Goal: Information Seeking & Learning: Learn about a topic

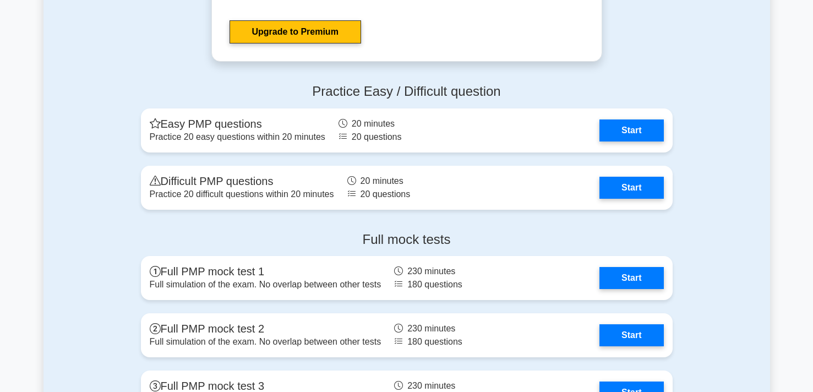
scroll to position [3588, 0]
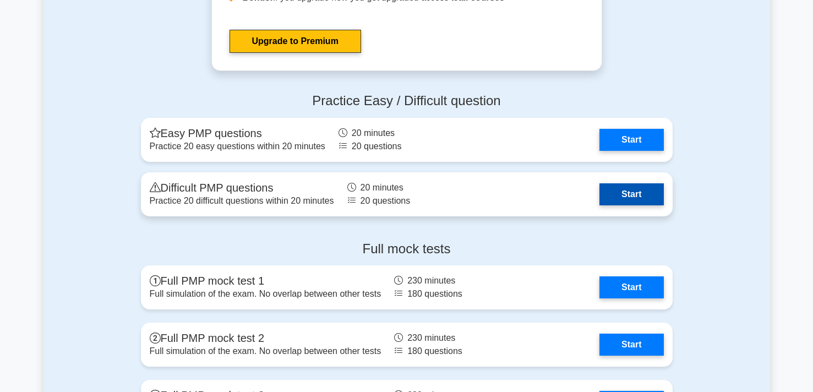
click at [626, 189] on link "Start" at bounding box center [631, 194] width 64 height 22
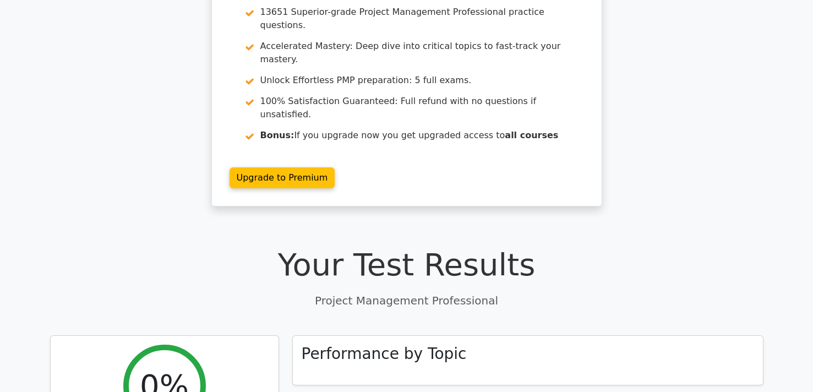
scroll to position [238, 0]
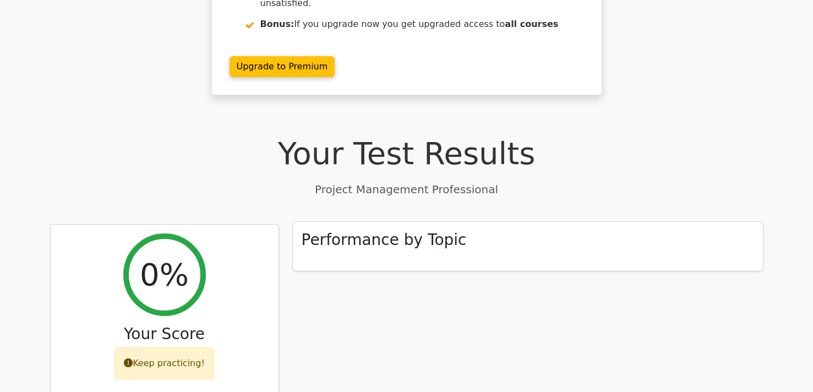
click at [379, 222] on div "Performance by Topic" at bounding box center [528, 247] width 470 height 50
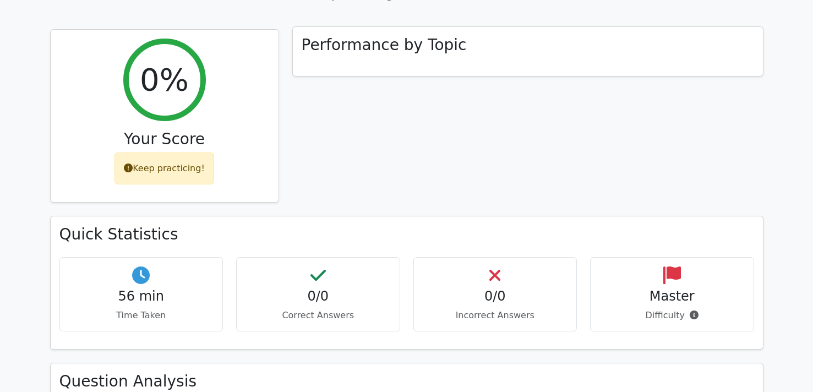
scroll to position [462, 0]
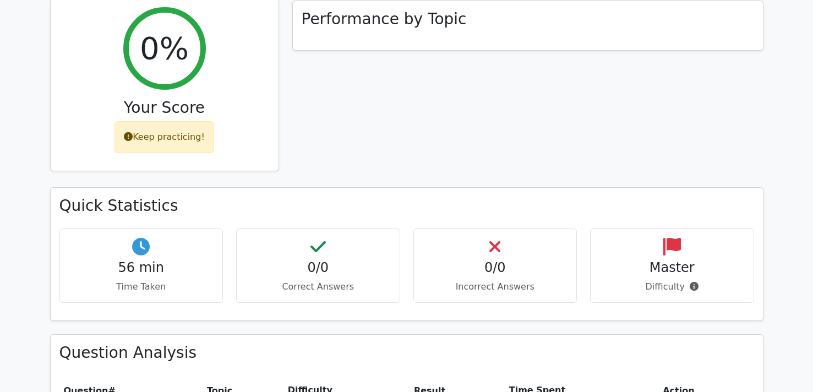
click at [148, 121] on div "Keep practicing!" at bounding box center [164, 137] width 100 height 32
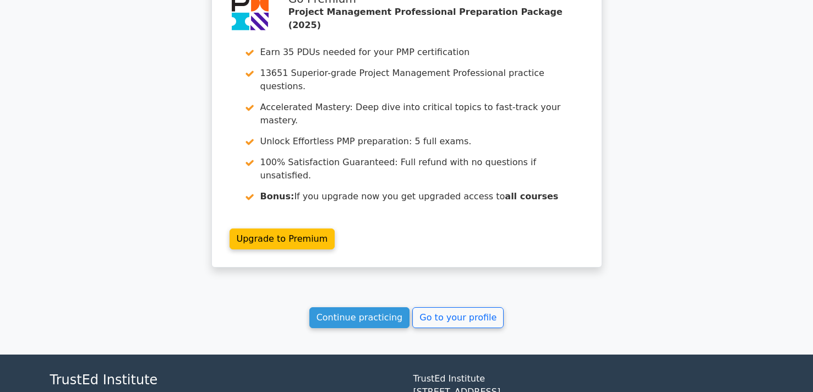
scroll to position [961, 0]
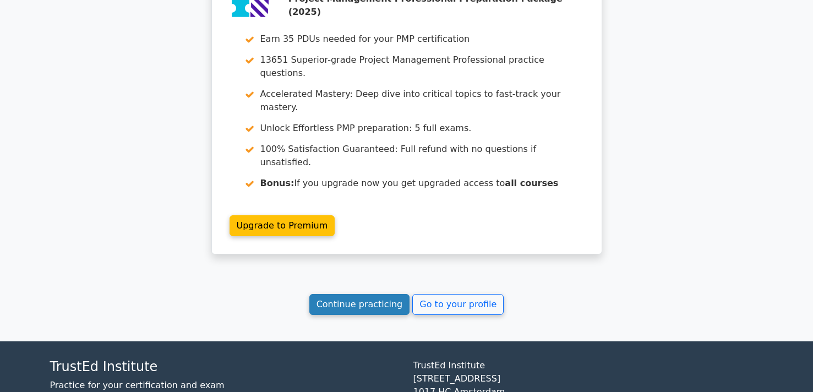
click at [349, 294] on link "Continue practicing" at bounding box center [359, 304] width 101 height 21
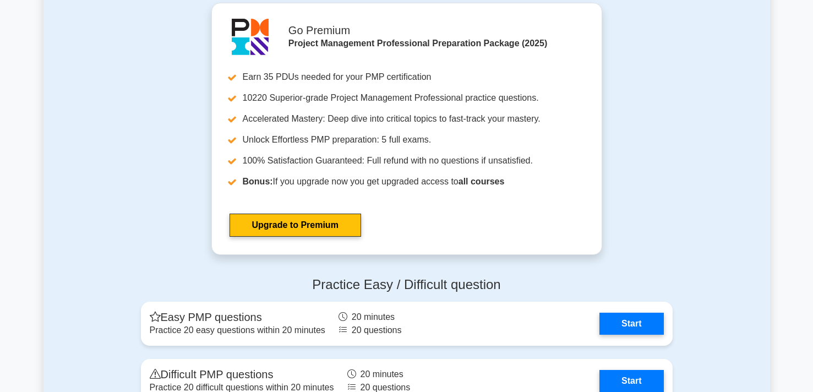
scroll to position [3555, 0]
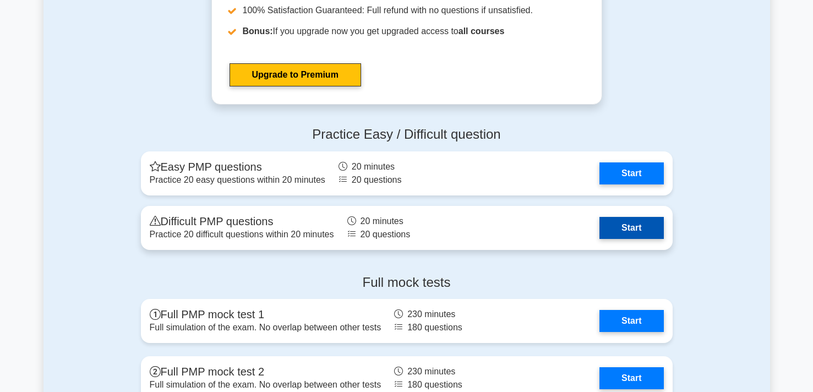
click at [652, 229] on link "Start" at bounding box center [631, 228] width 64 height 22
click at [640, 224] on link "Start" at bounding box center [631, 228] width 64 height 22
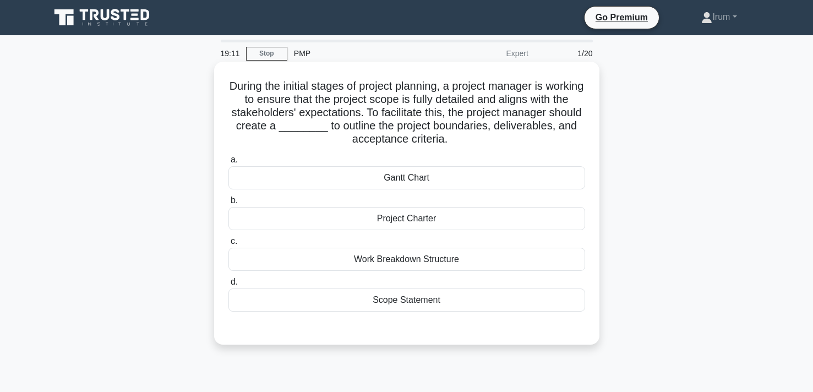
click at [404, 258] on div "Work Breakdown Structure" at bounding box center [406, 259] width 357 height 23
click at [228, 245] on input "c. Work Breakdown Structure" at bounding box center [228, 241] width 0 height 7
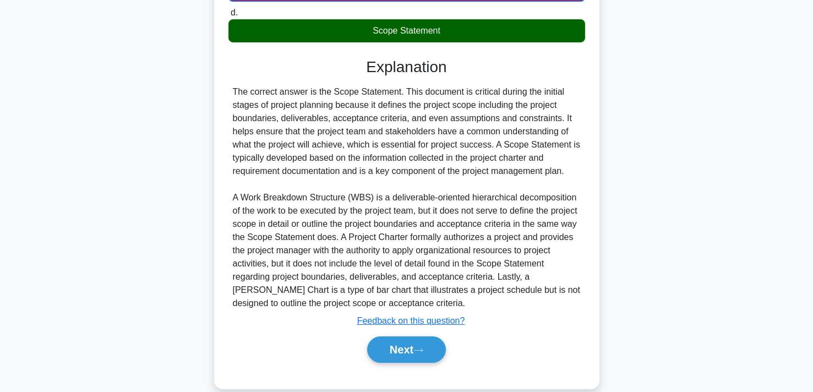
scroll to position [288, 0]
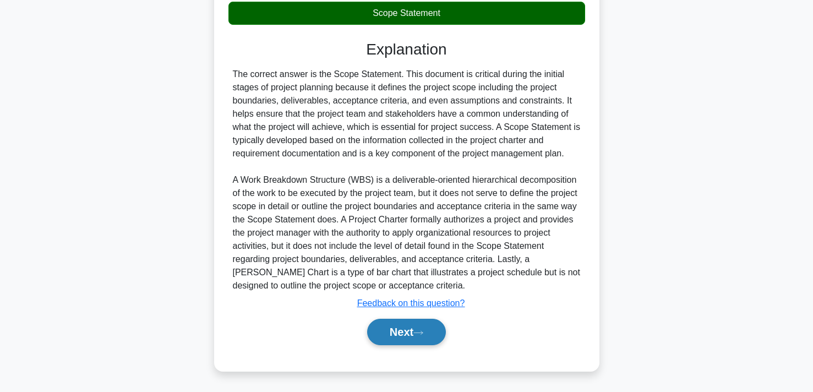
click at [397, 327] on button "Next" at bounding box center [406, 332] width 79 height 26
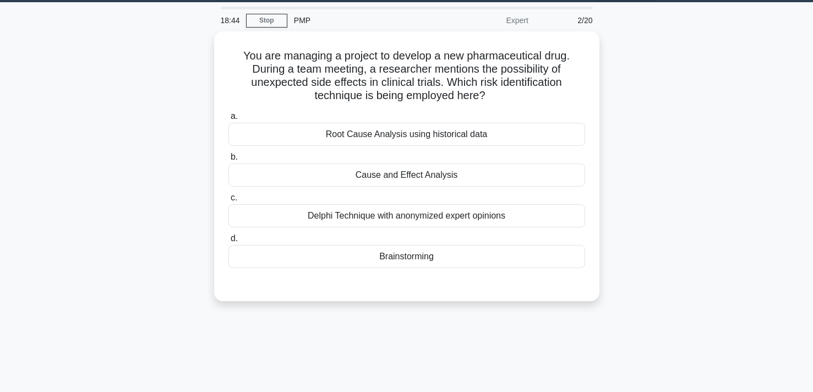
scroll to position [0, 0]
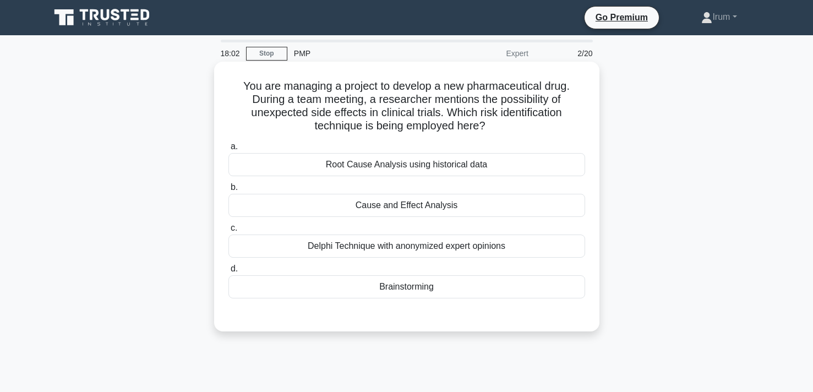
click at [435, 257] on div "Delphi Technique with anonymized expert opinions" at bounding box center [406, 245] width 357 height 23
click at [228, 232] on input "c. Delphi Technique with anonymized expert opinions" at bounding box center [228, 227] width 0 height 7
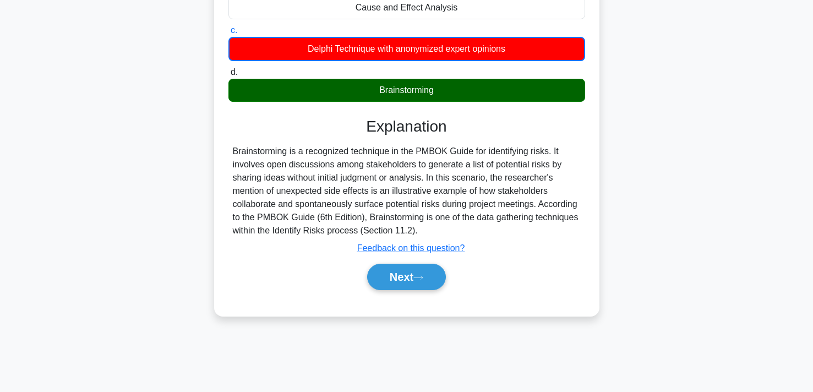
scroll to position [200, 0]
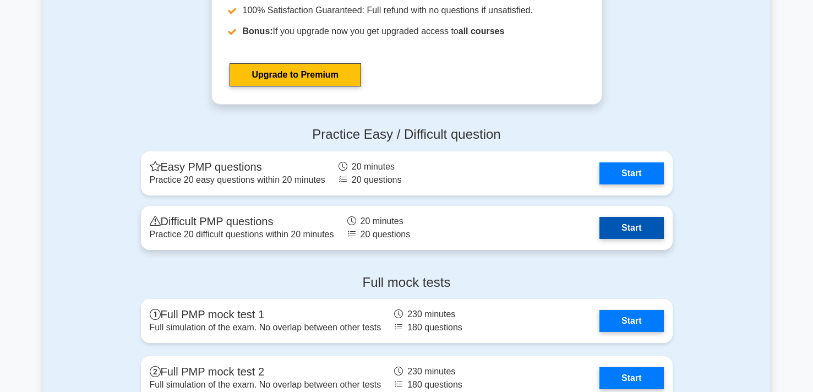
click at [626, 239] on link "Start" at bounding box center [631, 228] width 64 height 22
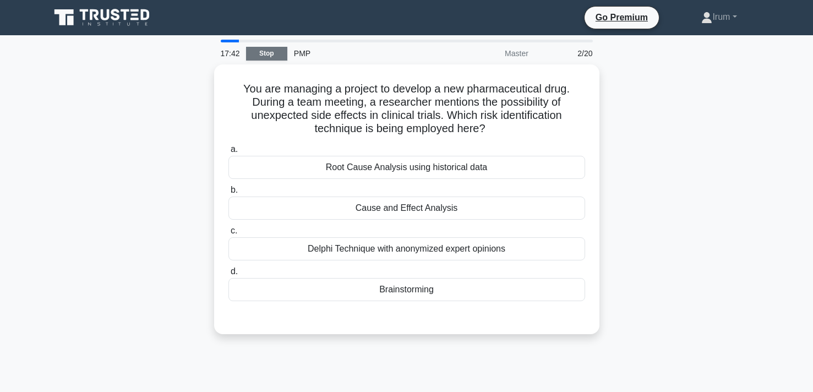
click at [269, 54] on link "Stop" at bounding box center [266, 54] width 41 height 14
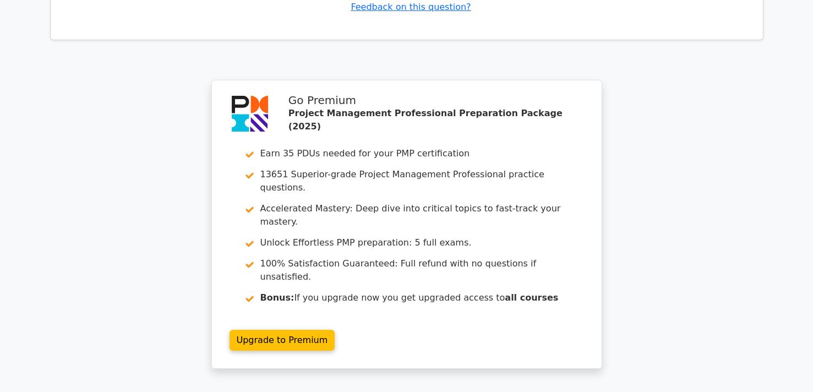
scroll to position [1582, 0]
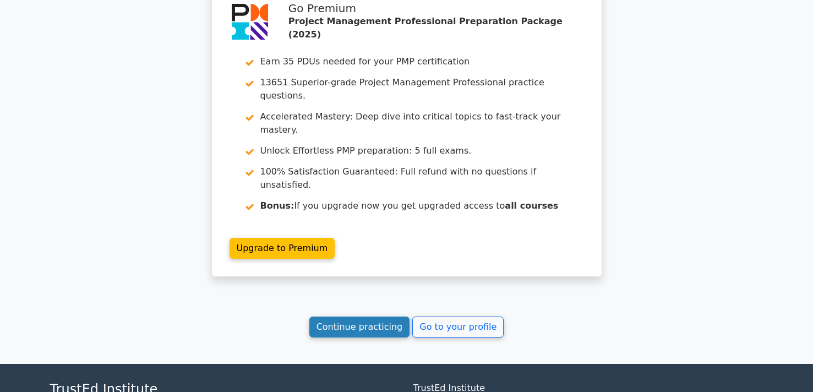
click at [360, 316] on link "Continue practicing" at bounding box center [359, 326] width 101 height 21
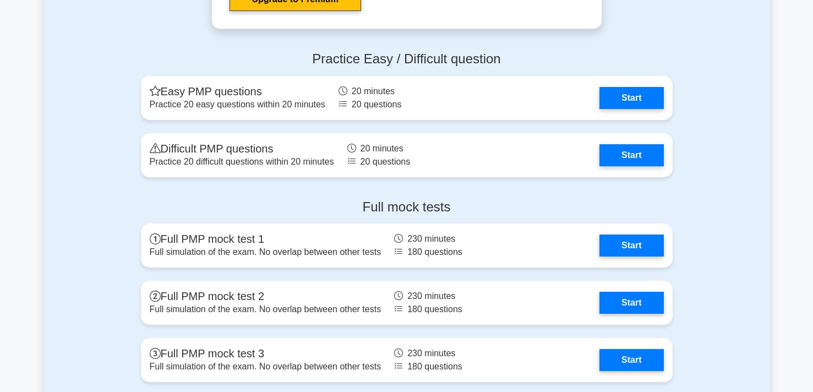
scroll to position [3641, 0]
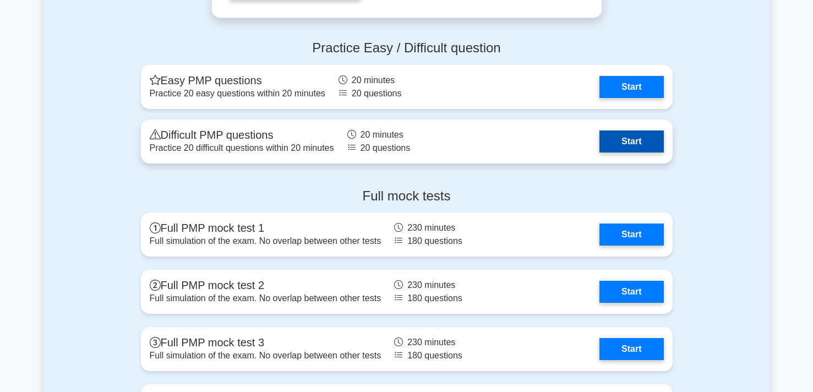
click at [637, 144] on link "Start" at bounding box center [631, 141] width 64 height 22
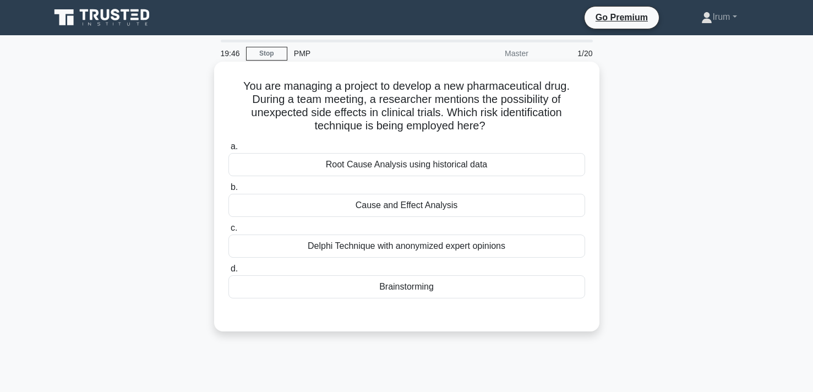
click at [374, 289] on div "Brainstorming" at bounding box center [406, 286] width 357 height 23
click at [228, 272] on input "d. Brainstorming" at bounding box center [228, 268] width 0 height 7
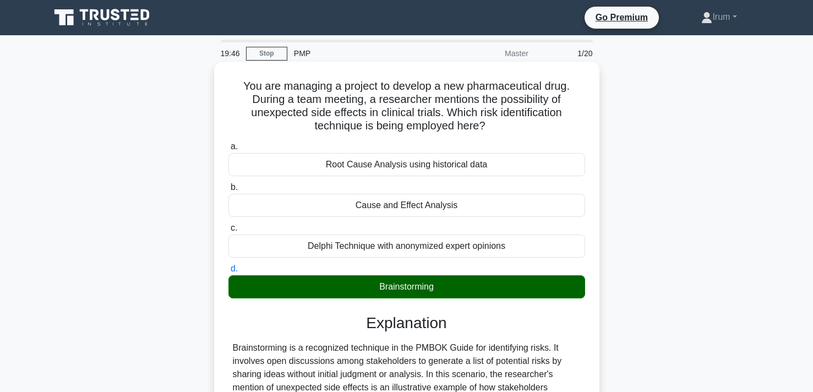
scroll to position [202, 0]
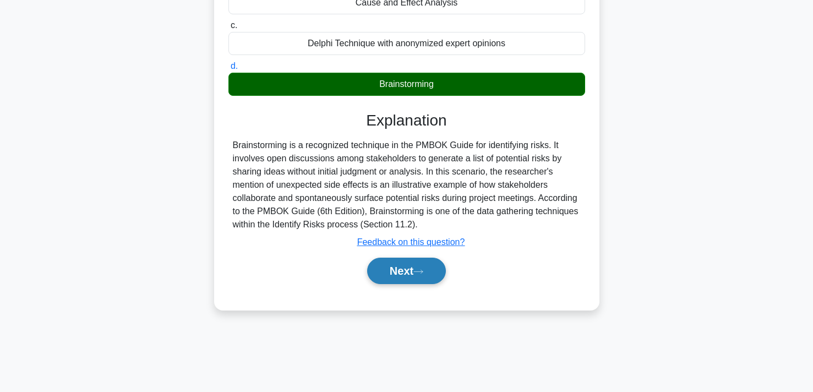
click at [405, 271] on button "Next" at bounding box center [406, 270] width 79 height 26
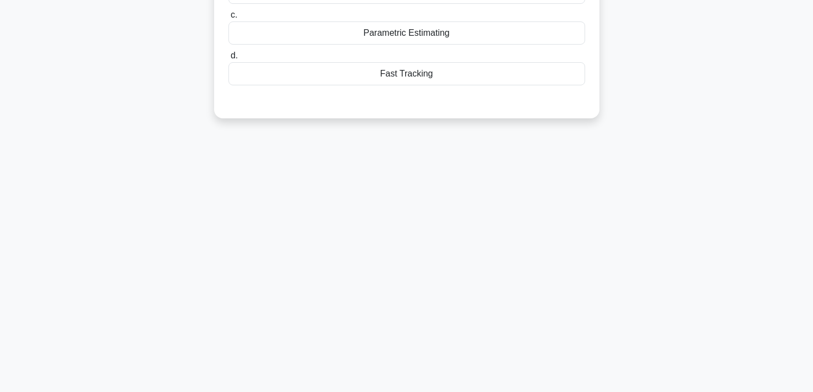
scroll to position [0, 0]
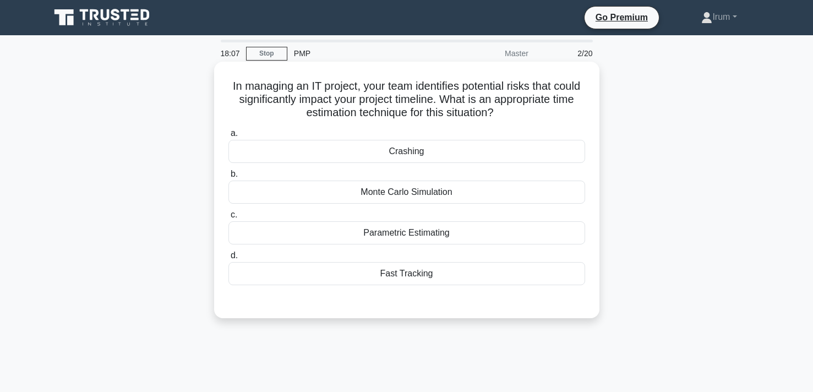
click at [432, 231] on div "Parametric Estimating" at bounding box center [406, 232] width 357 height 23
click at [228, 218] on input "c. Parametric Estimating" at bounding box center [228, 214] width 0 height 7
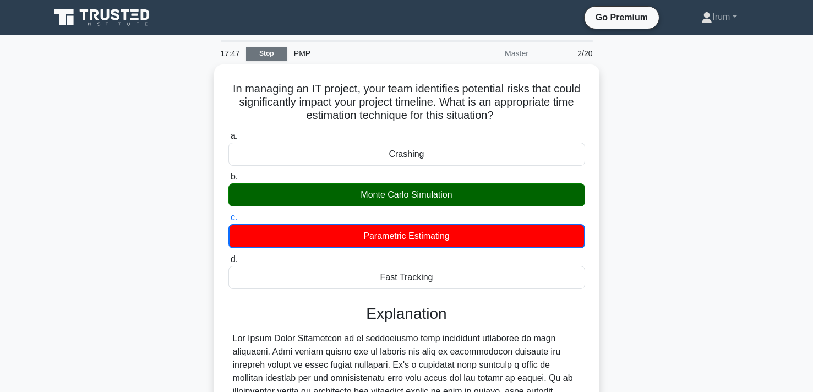
click at [259, 54] on link "Stop" at bounding box center [266, 54] width 41 height 14
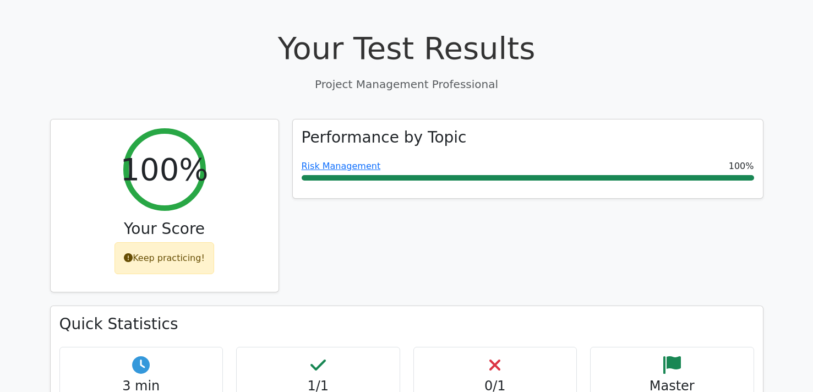
scroll to position [344, 0]
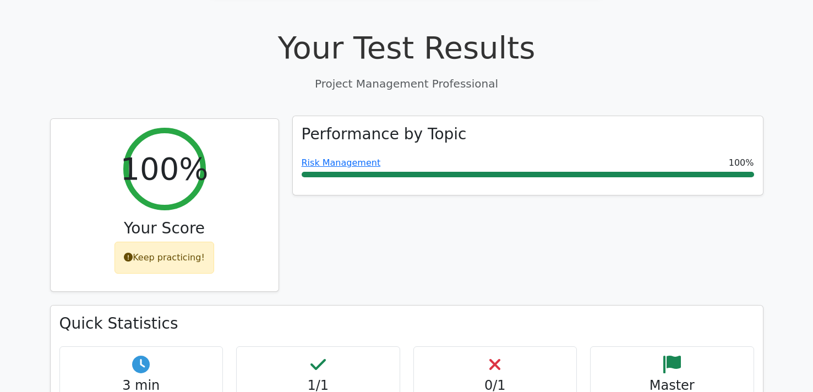
click at [449, 172] on div at bounding box center [528, 175] width 452 height 6
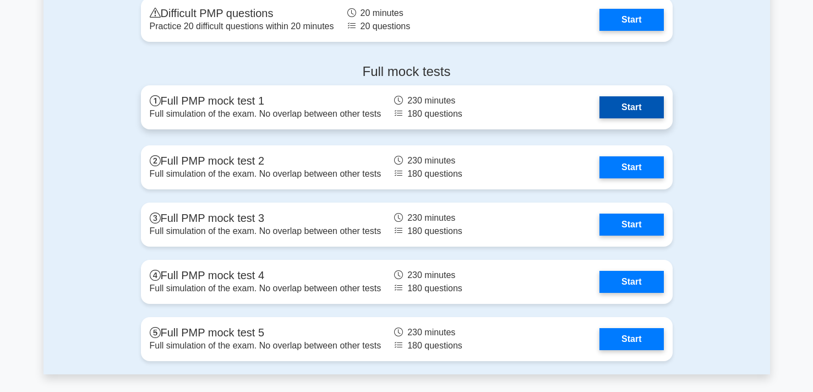
scroll to position [3736, 0]
